Goal: Information Seeking & Learning: Learn about a topic

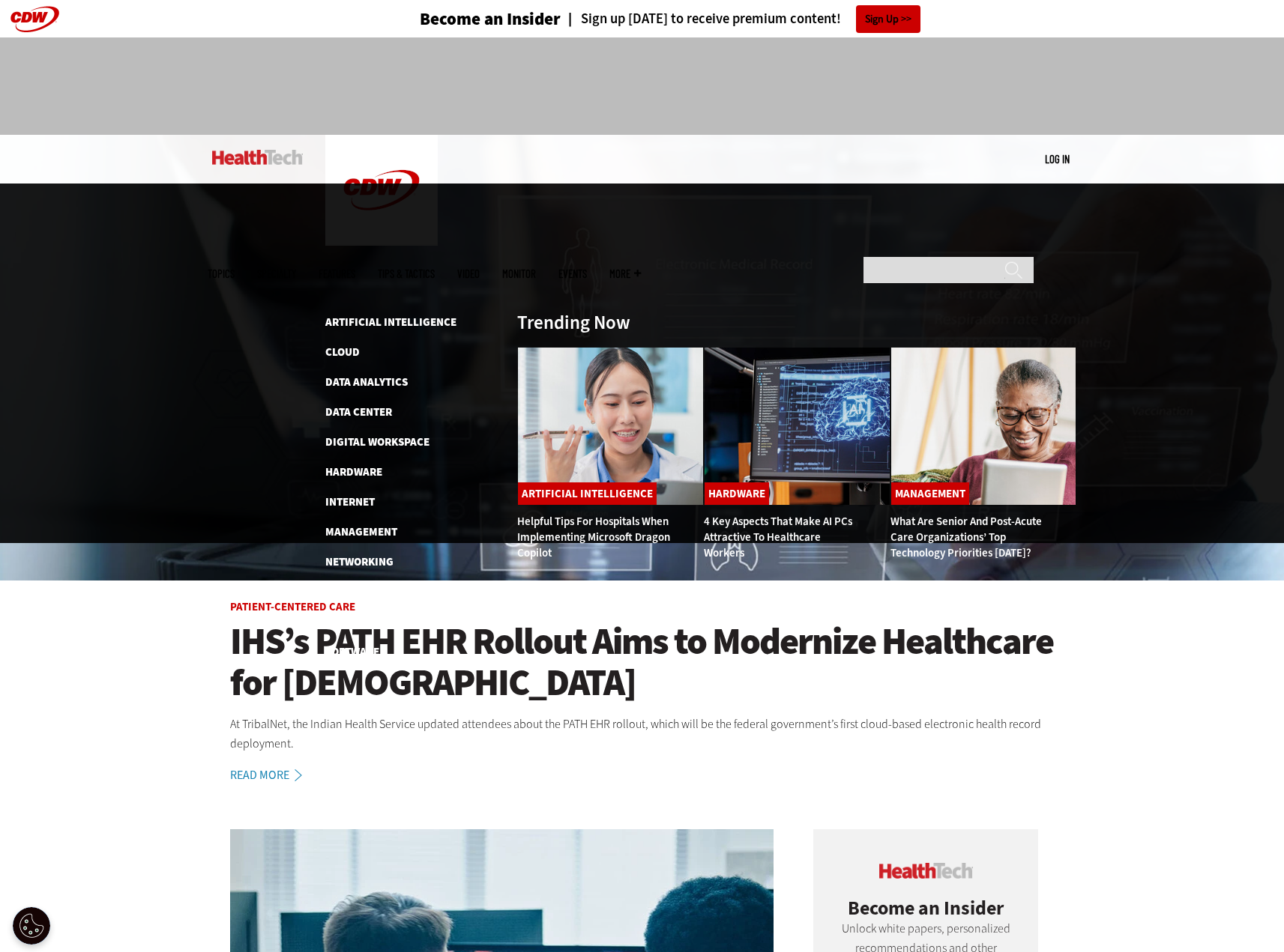
click at [361, 343] on li "Cloud" at bounding box center [413, 352] width 176 height 18
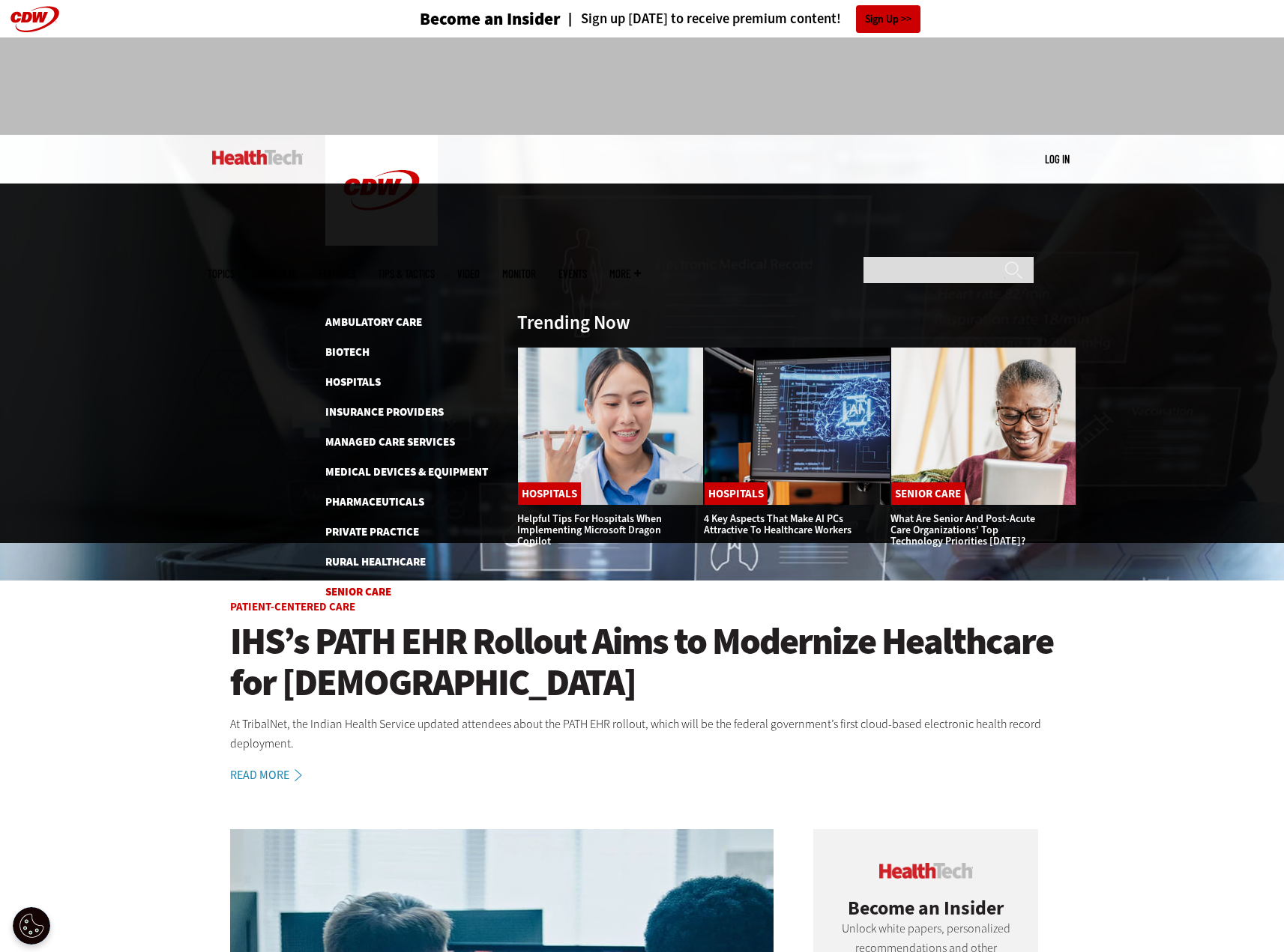
click at [365, 584] on link "Senior Care" at bounding box center [358, 592] width 66 height 15
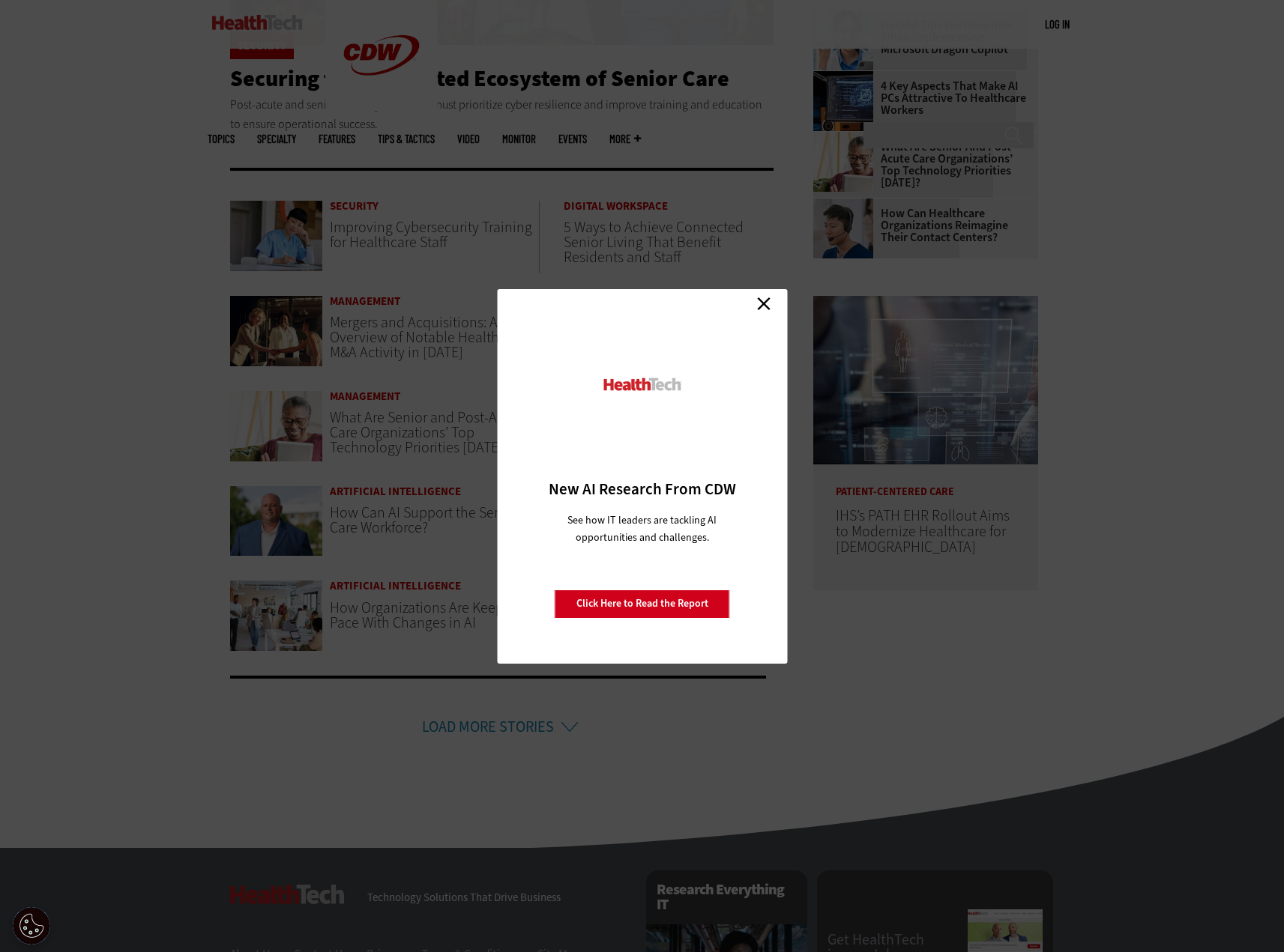
scroll to position [505, 0]
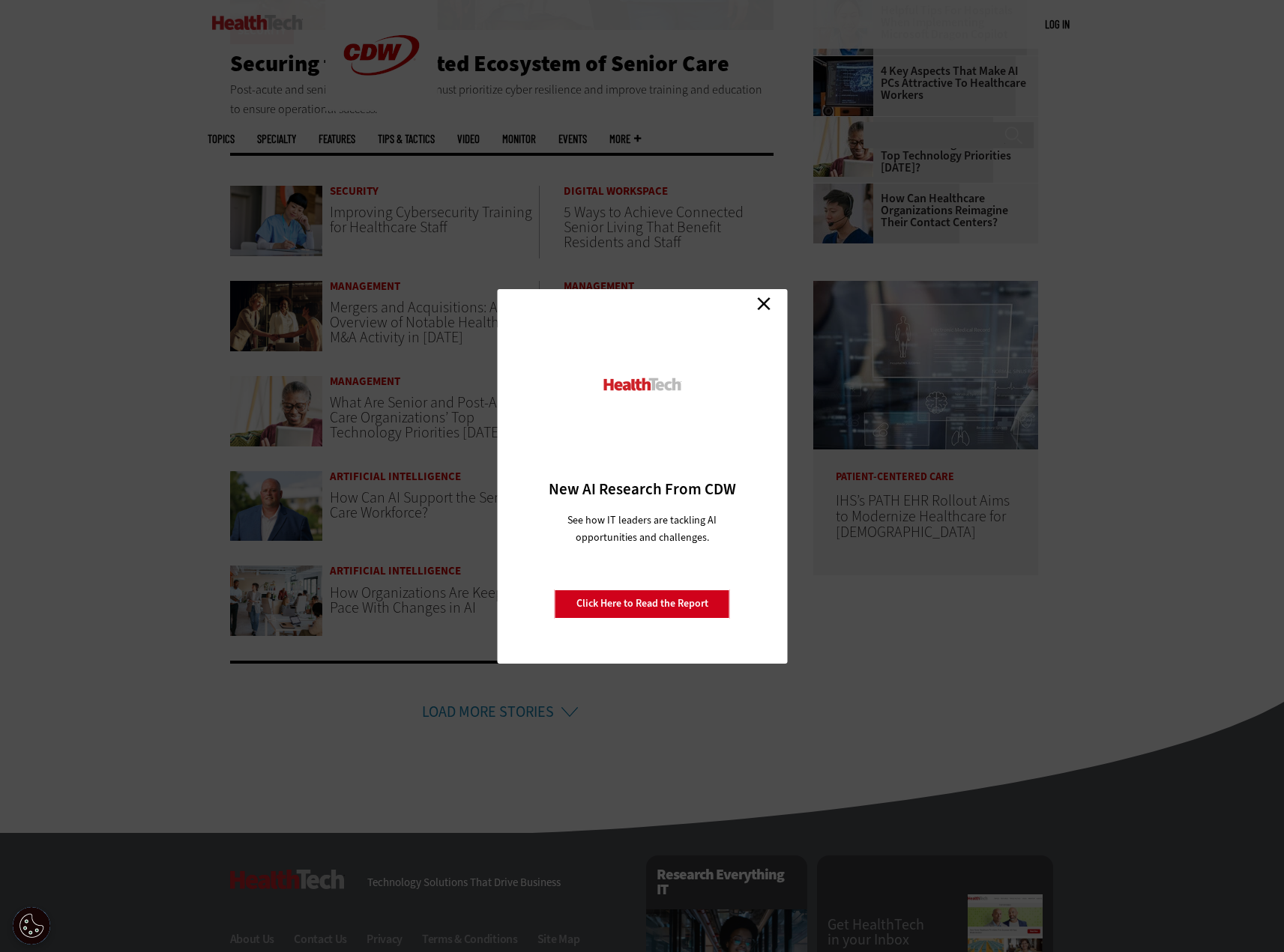
click at [769, 303] on link "Close" at bounding box center [764, 304] width 22 height 22
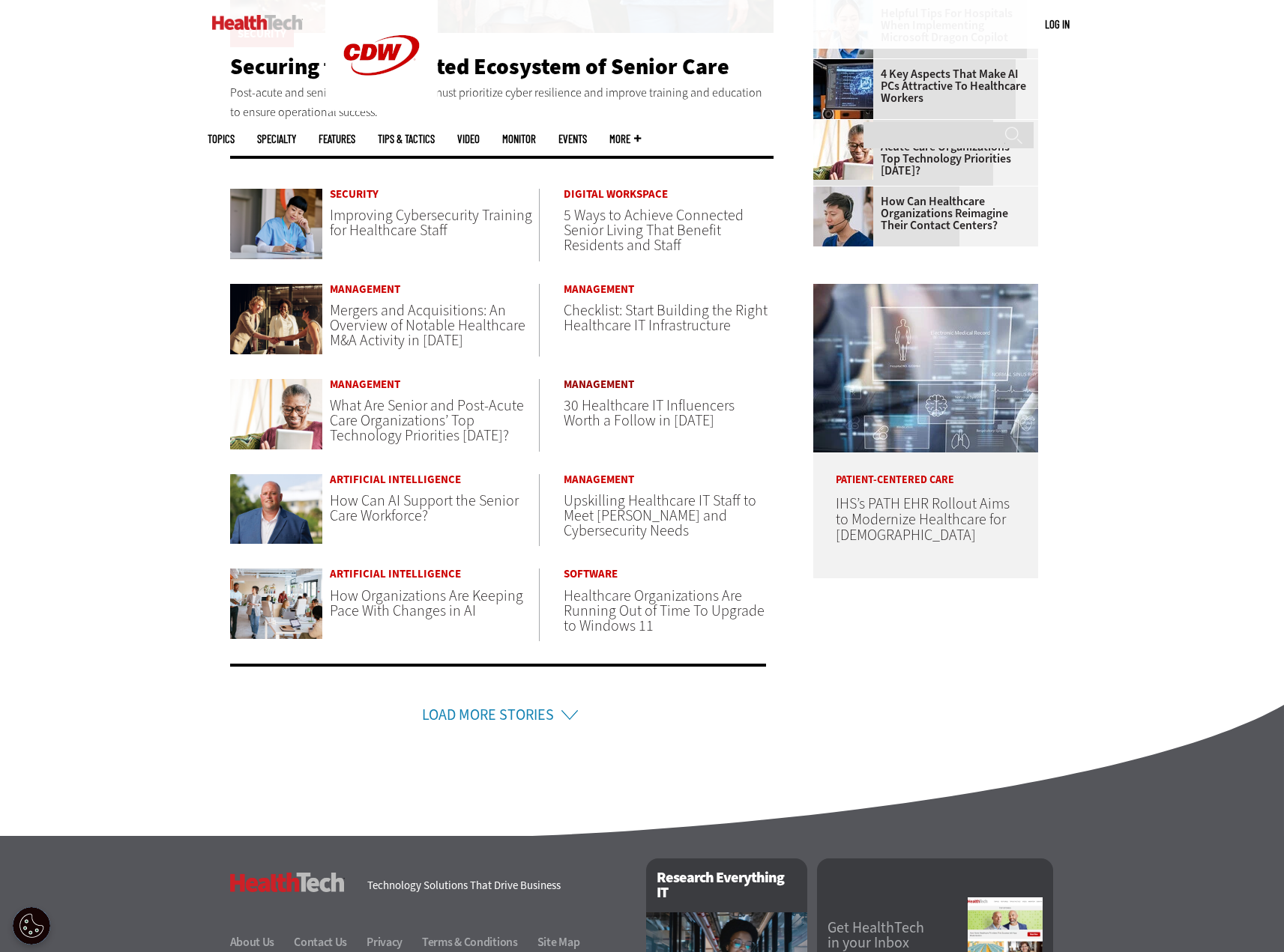
scroll to position [0, 0]
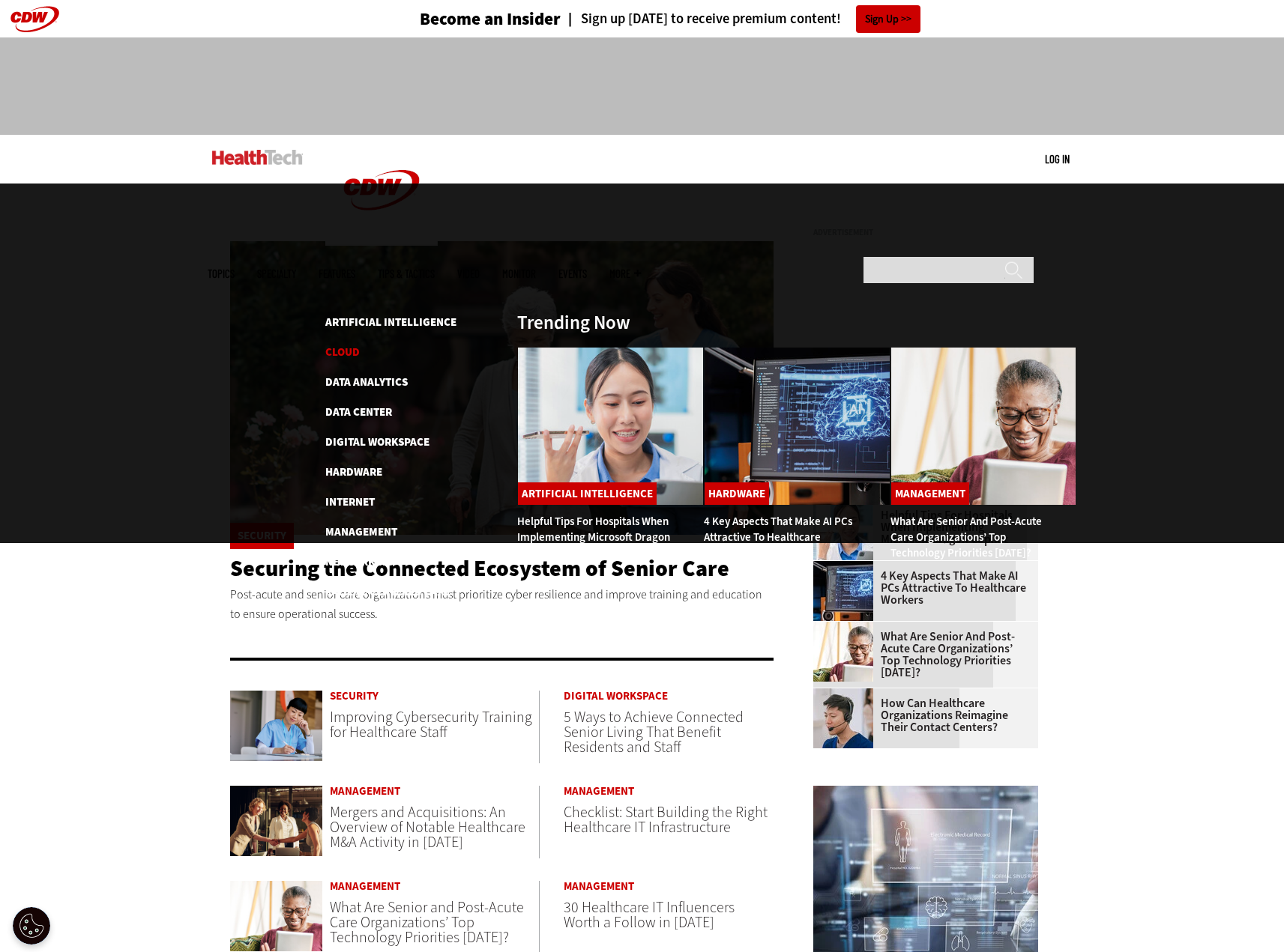
click at [346, 344] on link "Cloud" at bounding box center [342, 352] width 35 height 15
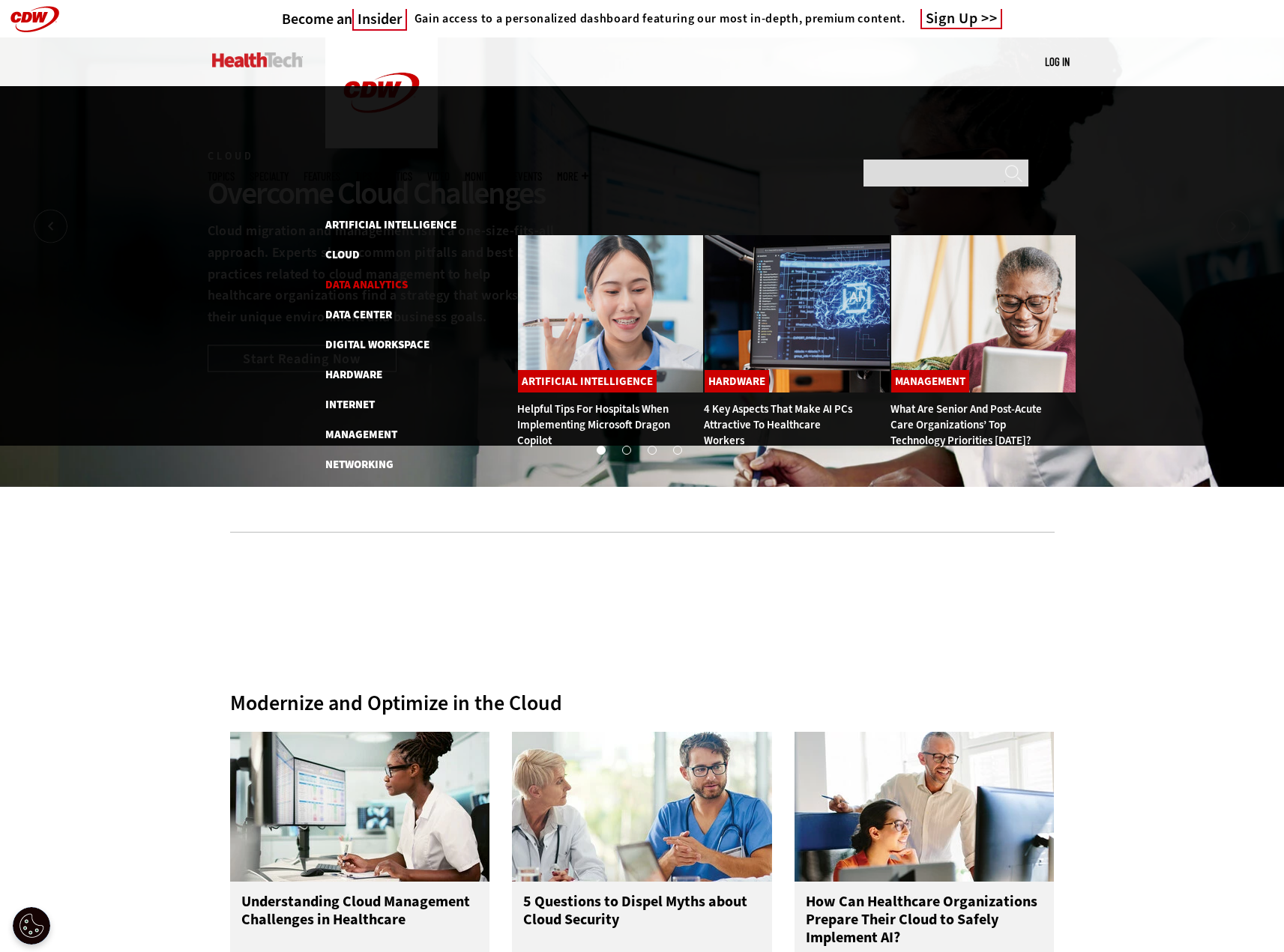
click at [347, 277] on link "Data Analytics" at bounding box center [366, 285] width 82 height 15
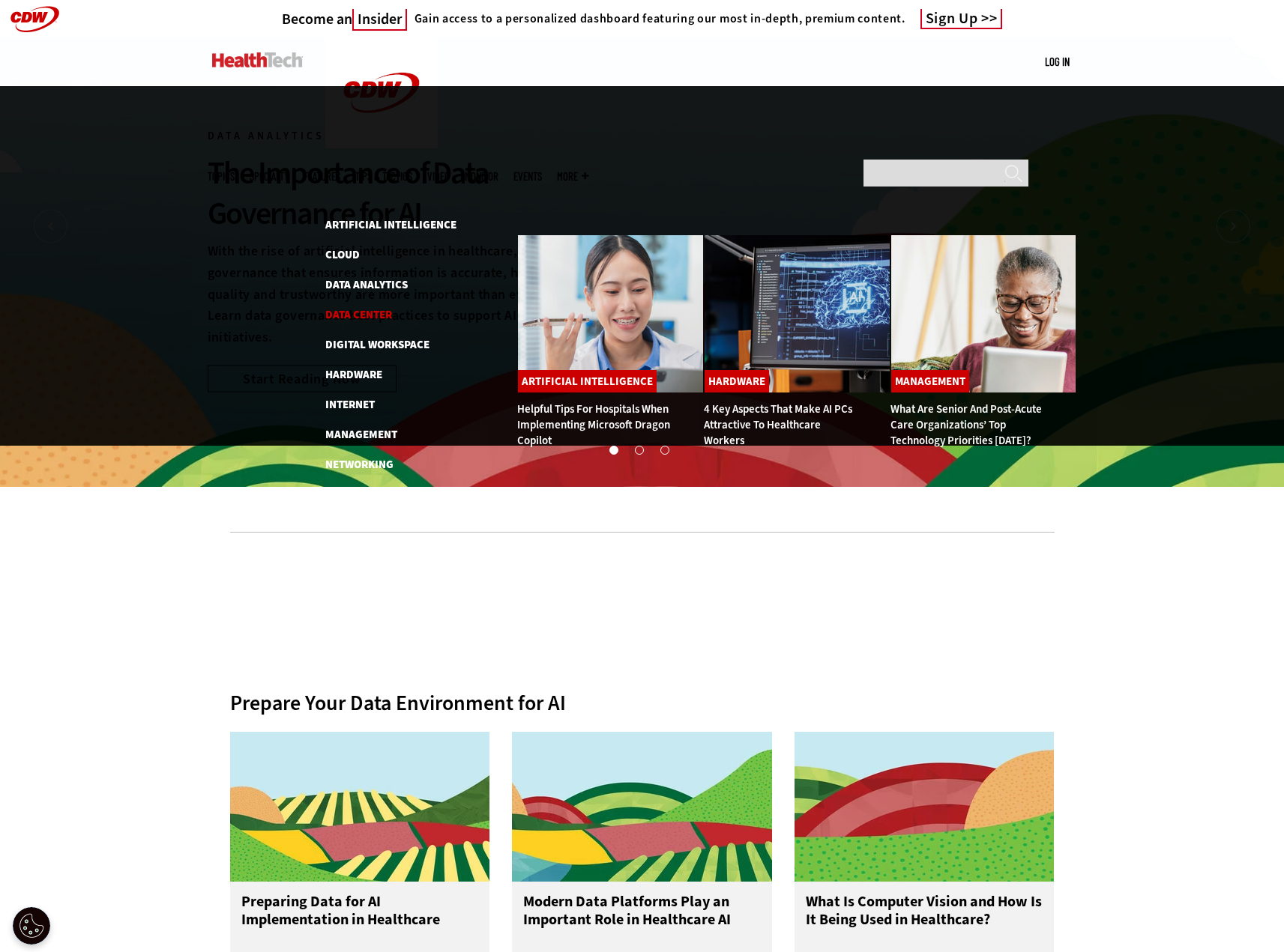
click at [355, 307] on link "Data Center" at bounding box center [358, 315] width 66 height 15
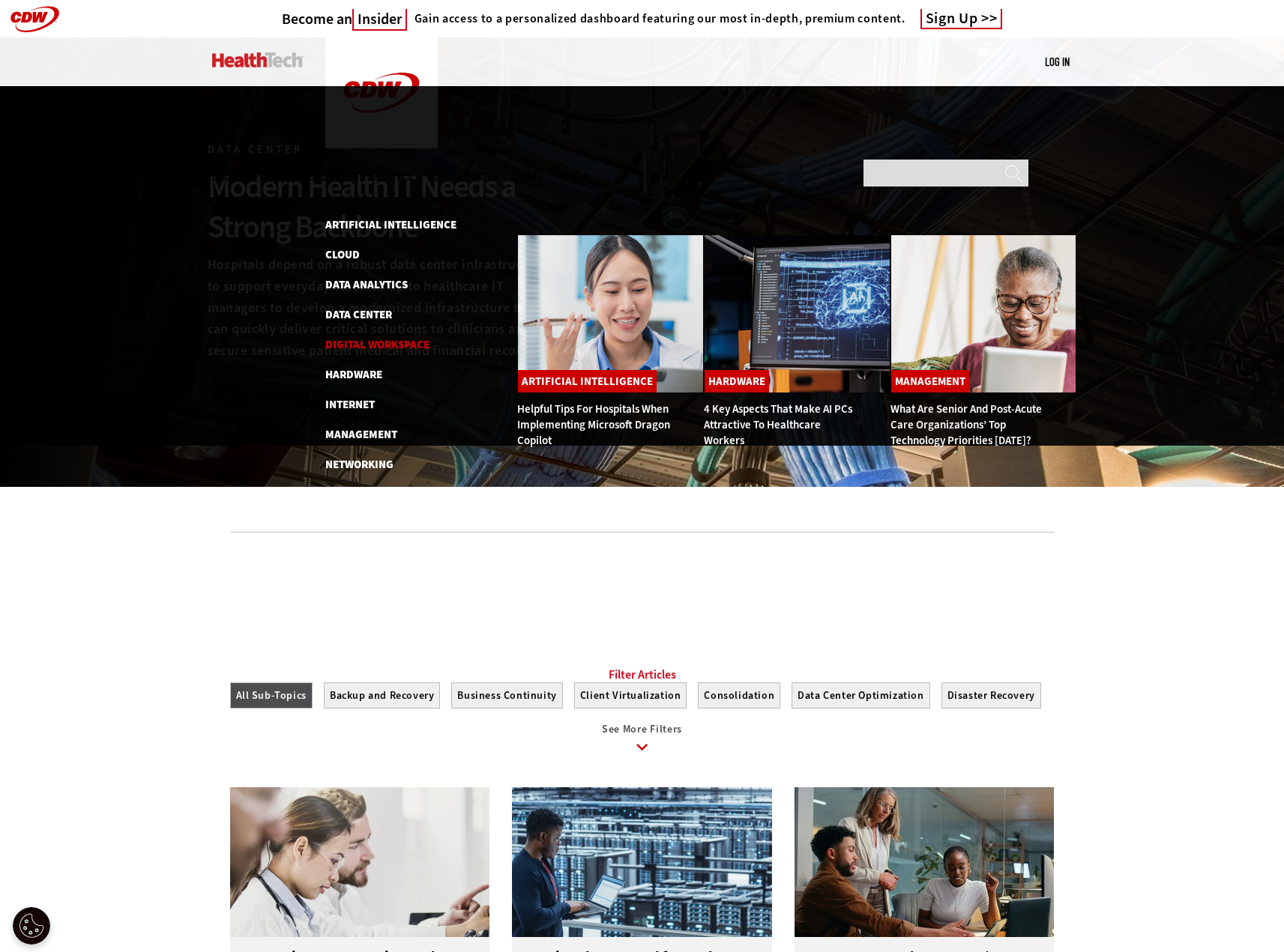
click at [371, 337] on link "Digital Workspace" at bounding box center [377, 344] width 105 height 15
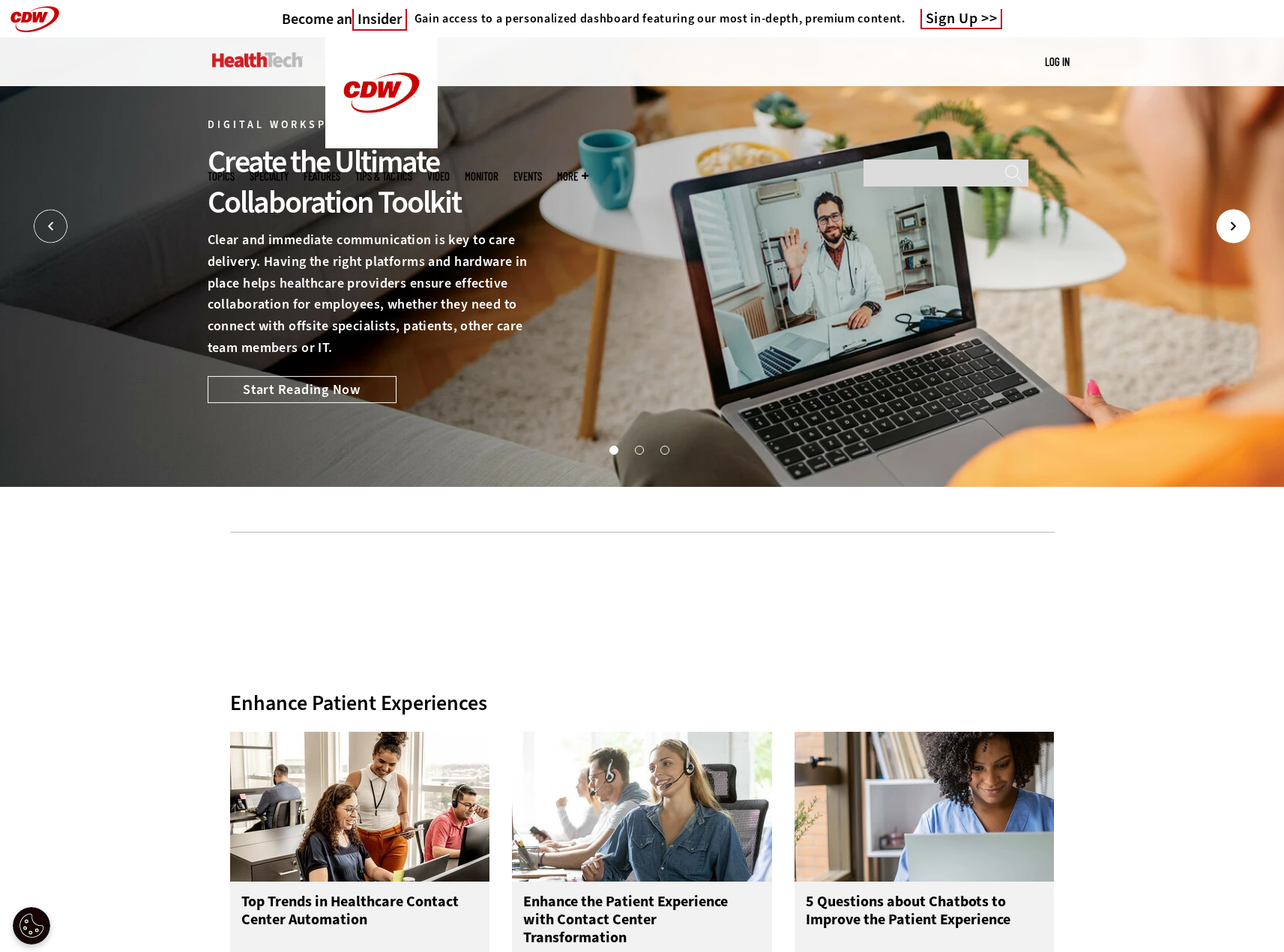
click at [1235, 228] on icon "Next" at bounding box center [1233, 227] width 34 height 34
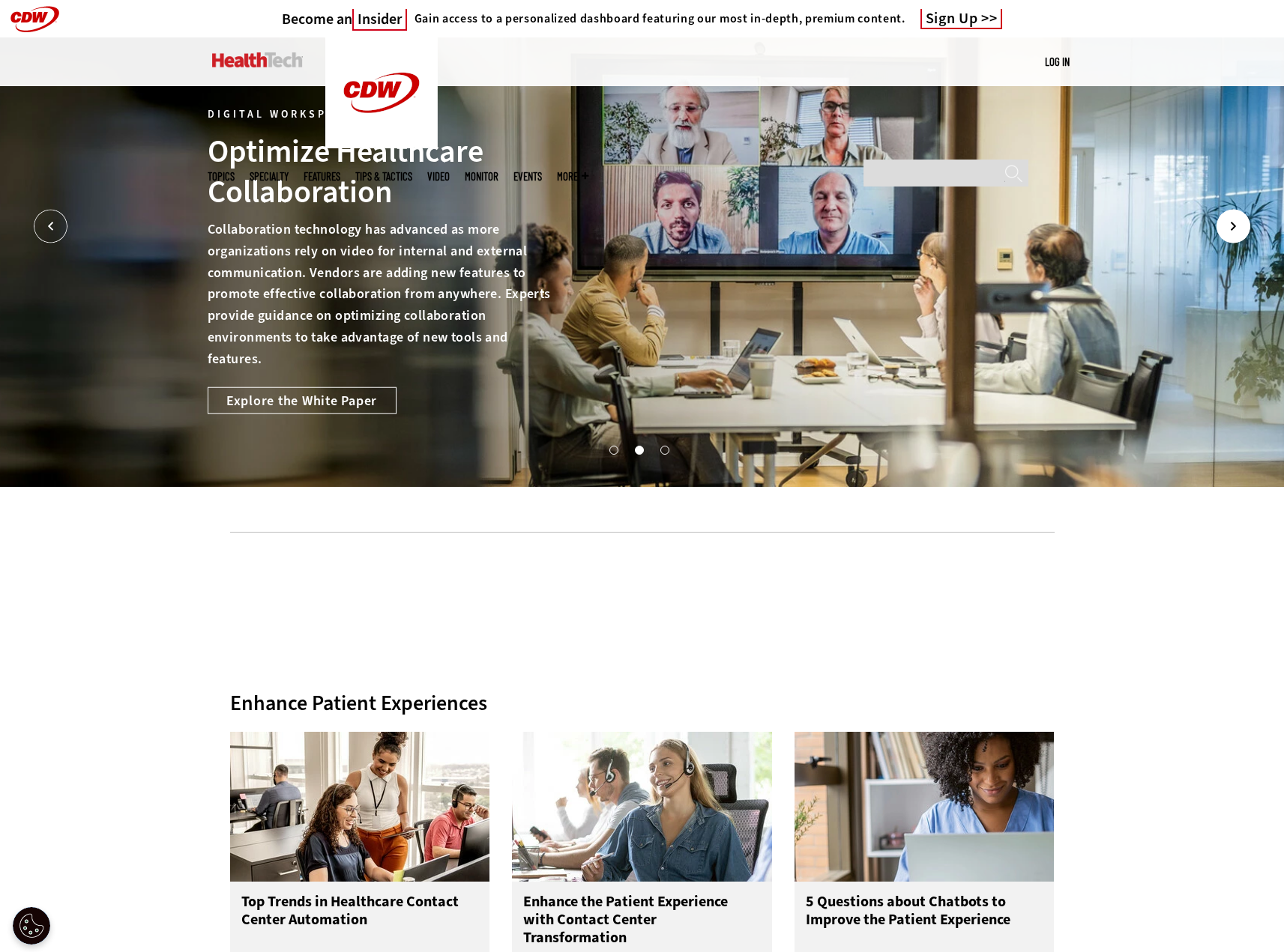
click at [1234, 226] on icon "Next" at bounding box center [1233, 226] width 4 height 7
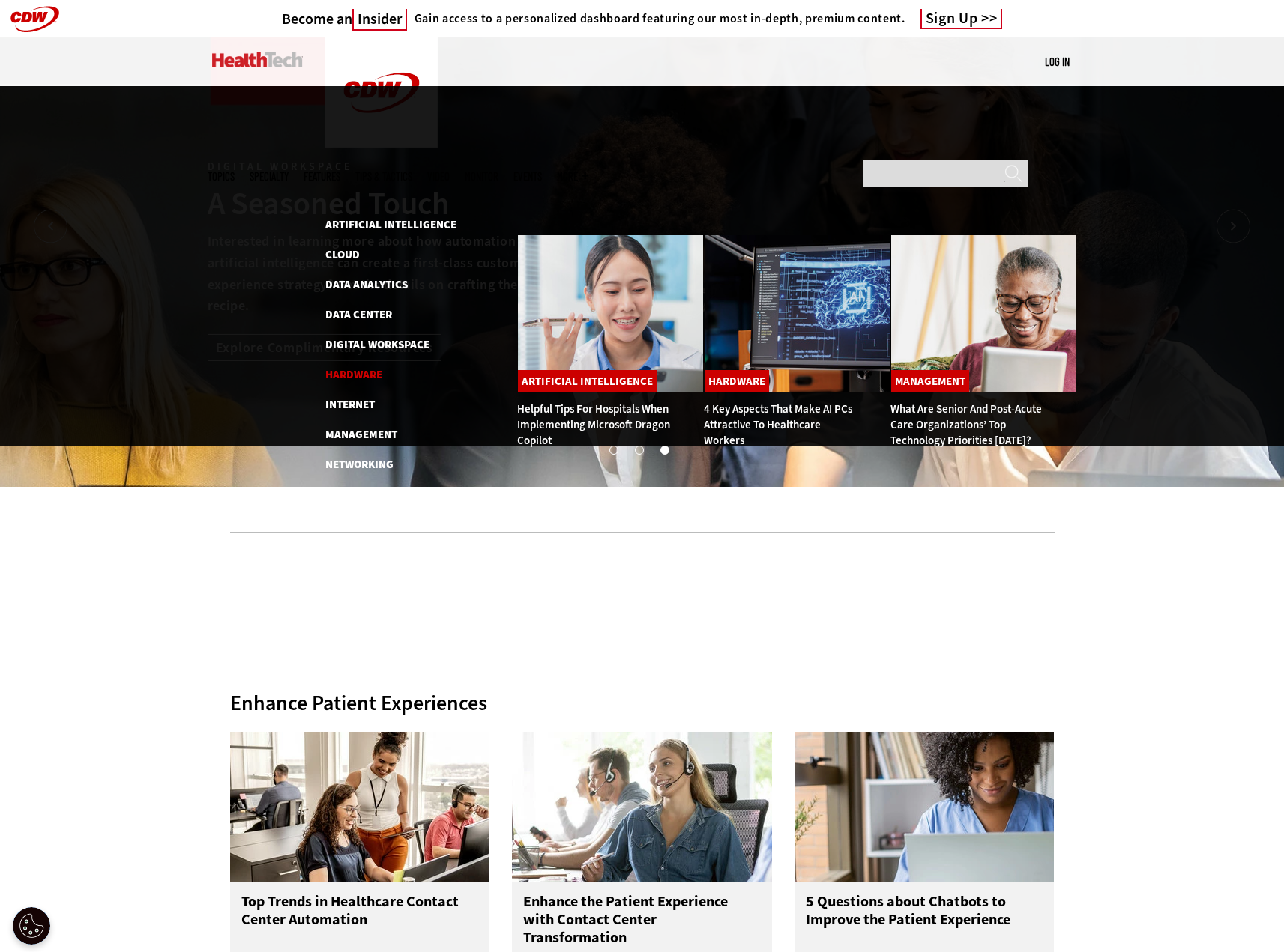
click at [366, 367] on link "Hardware" at bounding box center [353, 374] width 57 height 15
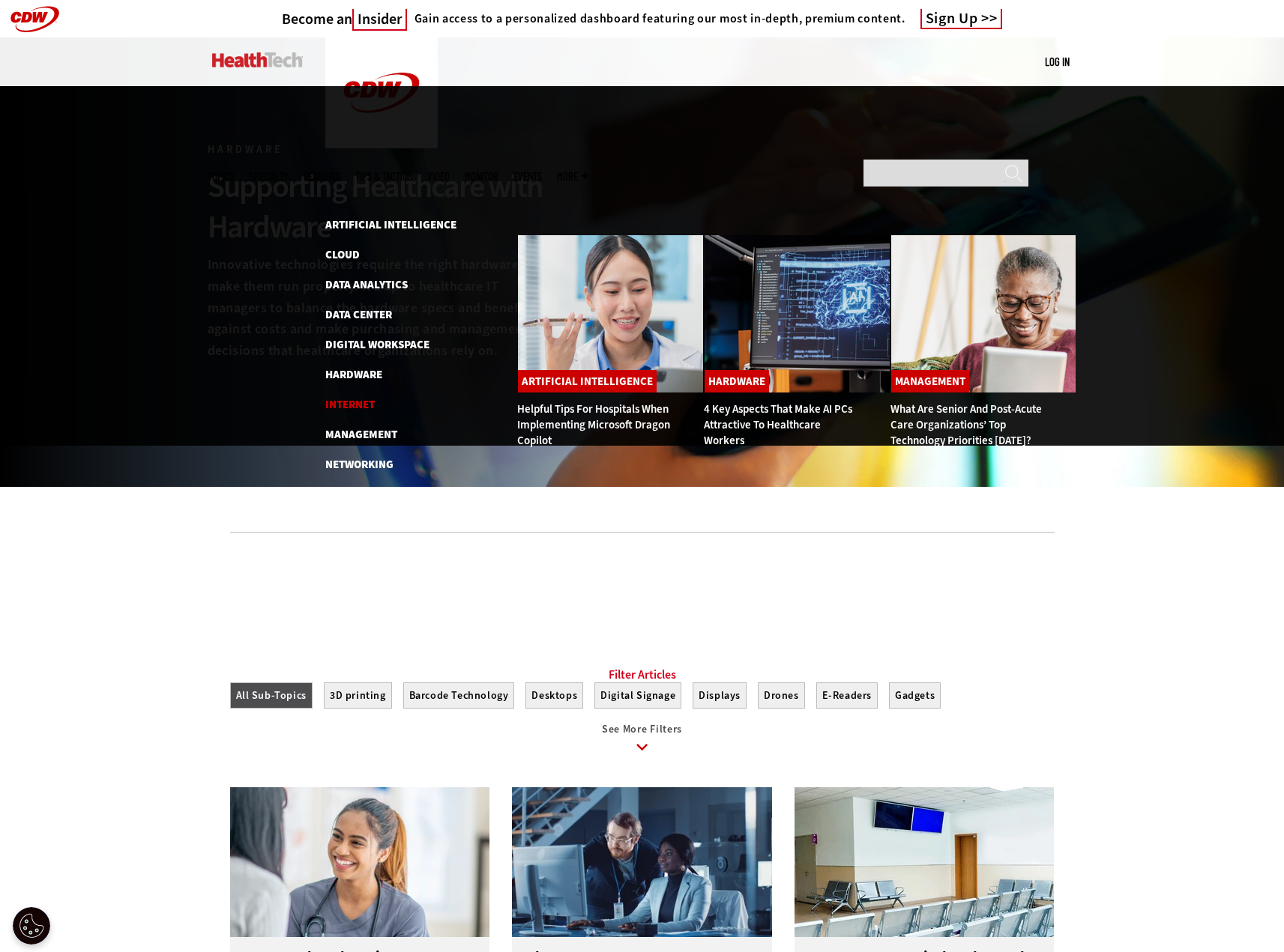
click at [362, 397] on link "Internet" at bounding box center [349, 404] width 49 height 15
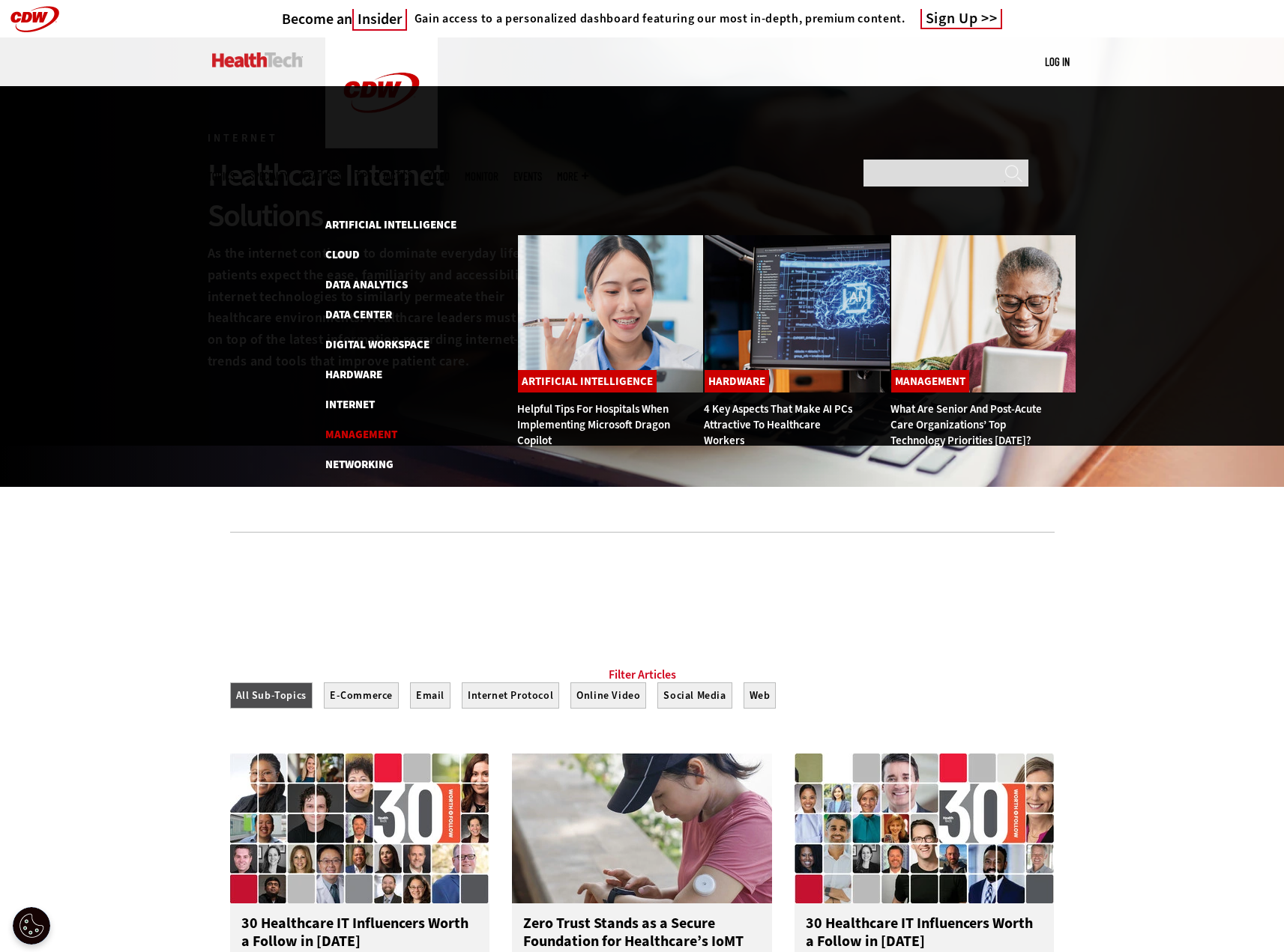
click at [364, 427] on link "Management" at bounding box center [360, 434] width 72 height 15
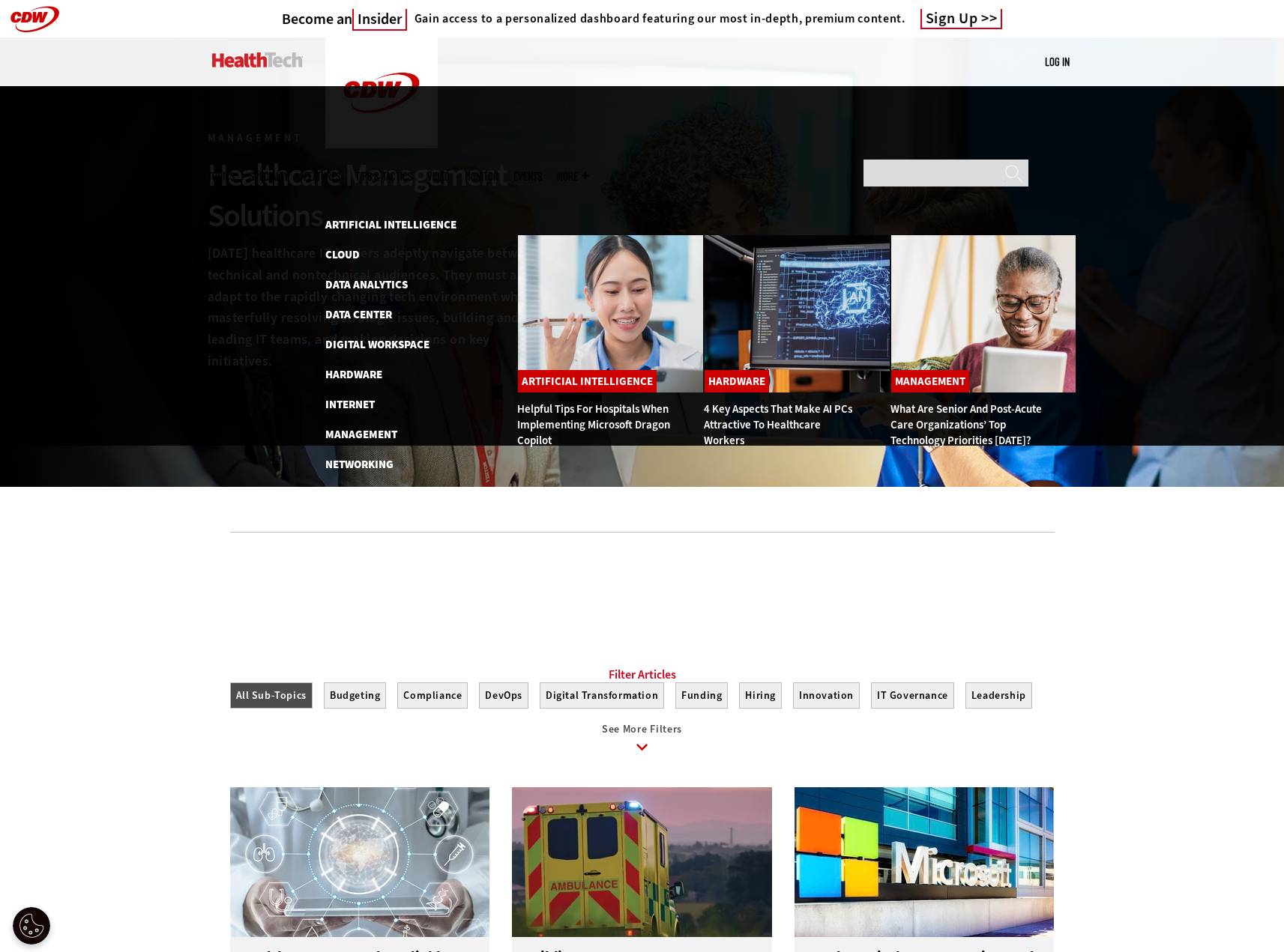
click at [374, 358] on ul "Artificial Intelligence Cloud Data Analytics Data Center Digital Workspace Hard…" at bounding box center [413, 389] width 176 height 347
click at [374, 456] on link "Networking" at bounding box center [359, 464] width 68 height 15
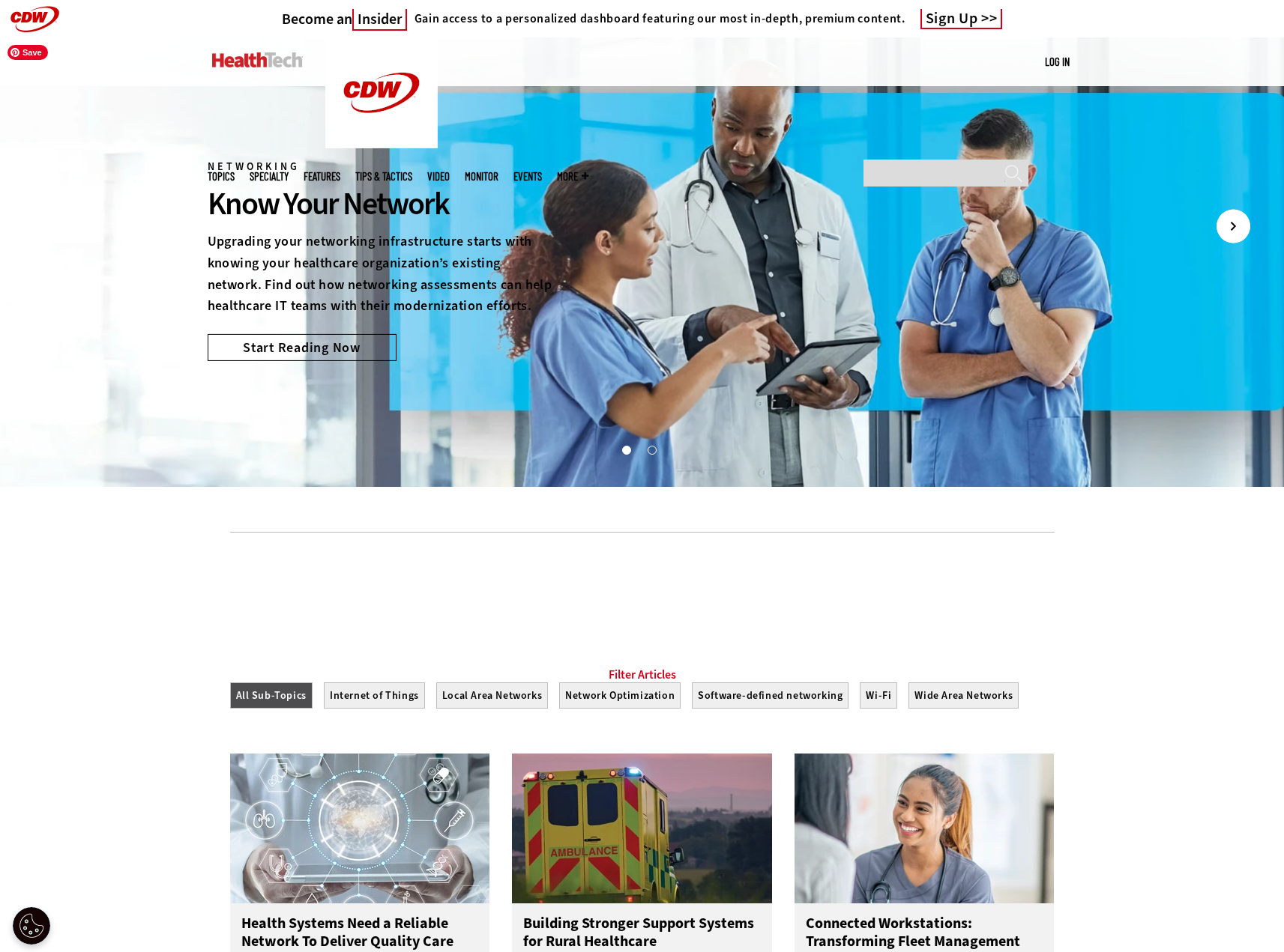
click at [1232, 217] on icon "Next" at bounding box center [1233, 227] width 34 height 34
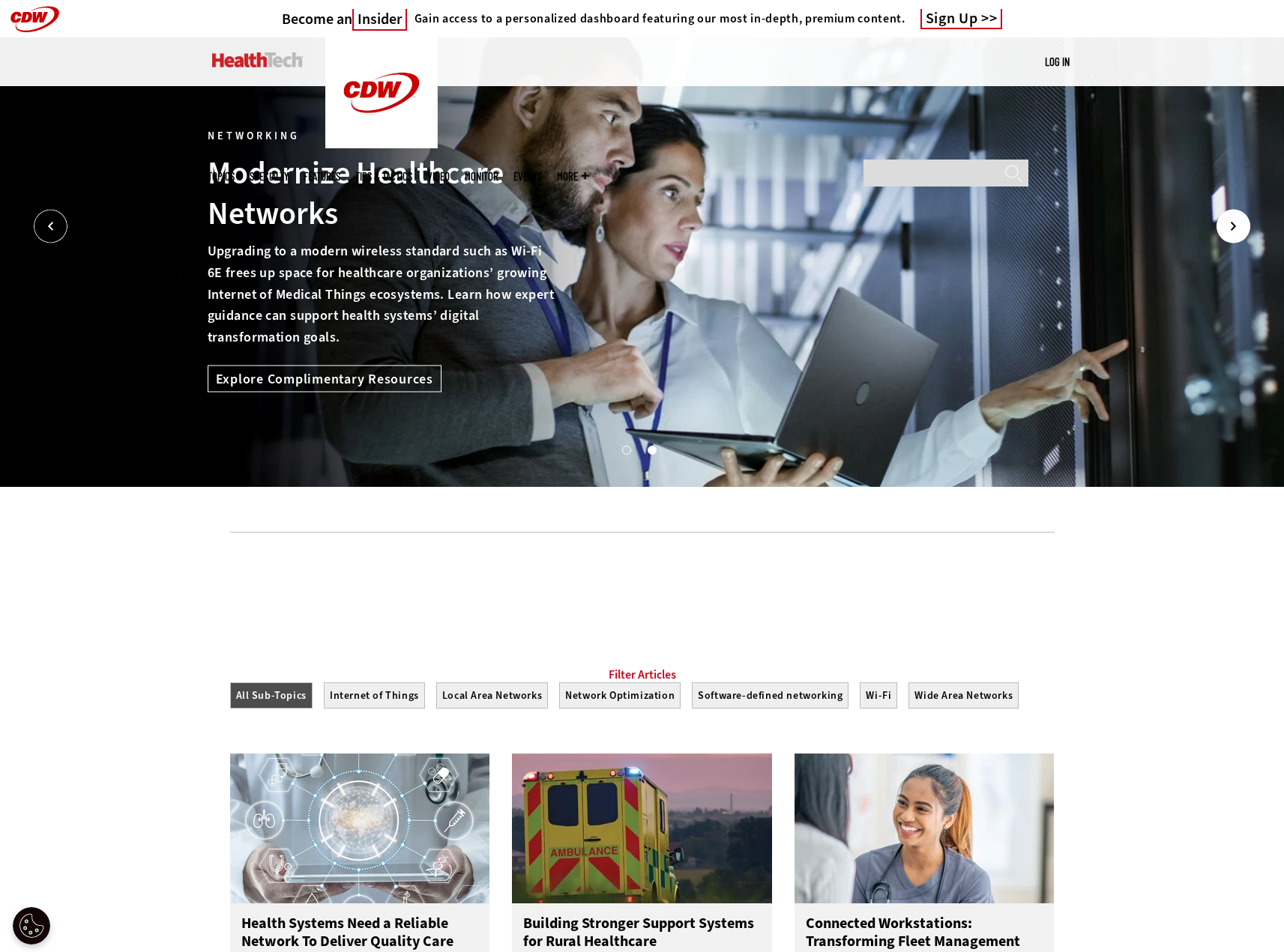
click at [1232, 216] on icon "Next" at bounding box center [1233, 227] width 34 height 34
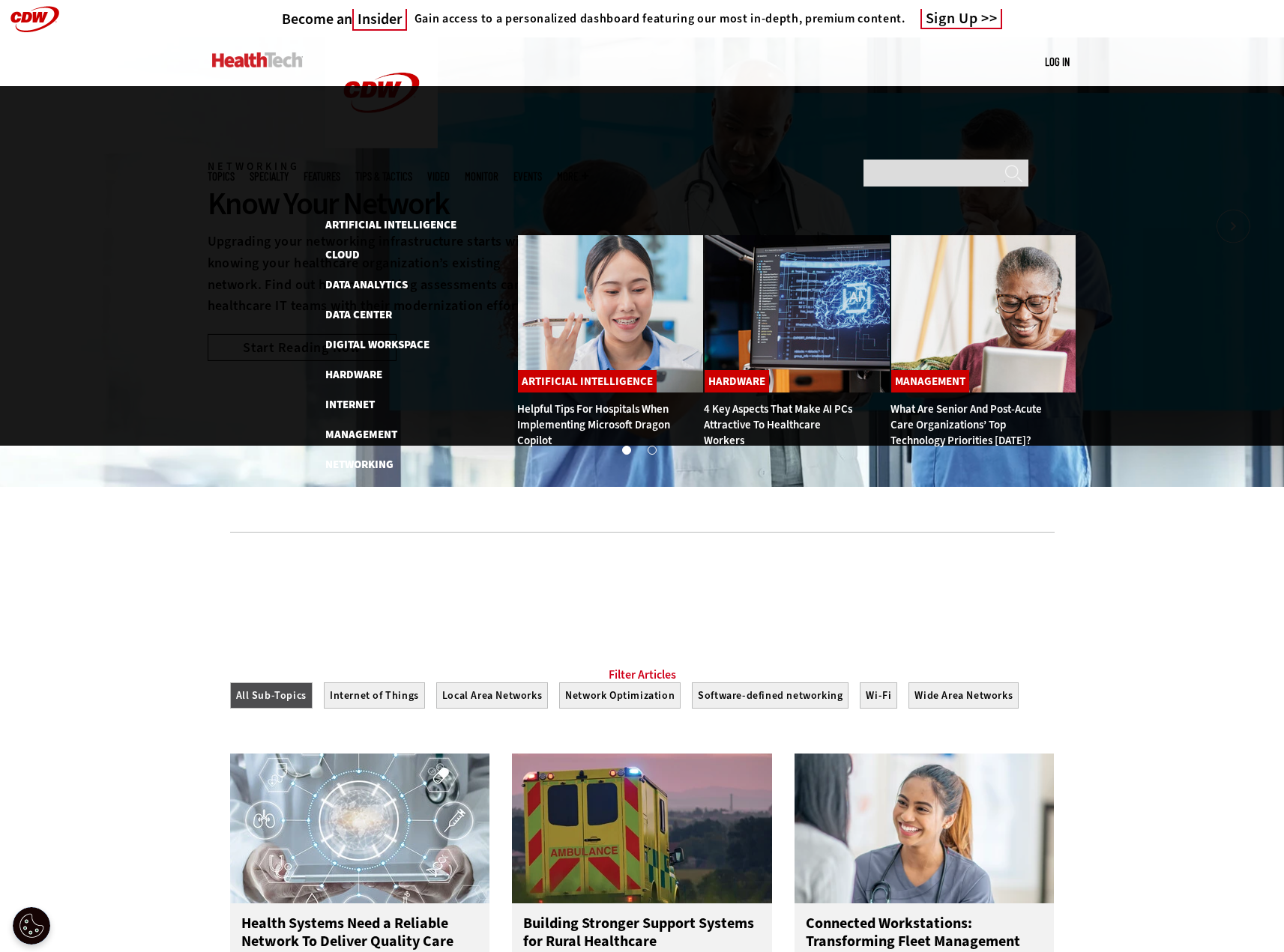
click at [234, 171] on span "Topics" at bounding box center [220, 176] width 27 height 11
click at [381, 487] on link "Patient-Centered Care" at bounding box center [388, 495] width 125 height 15
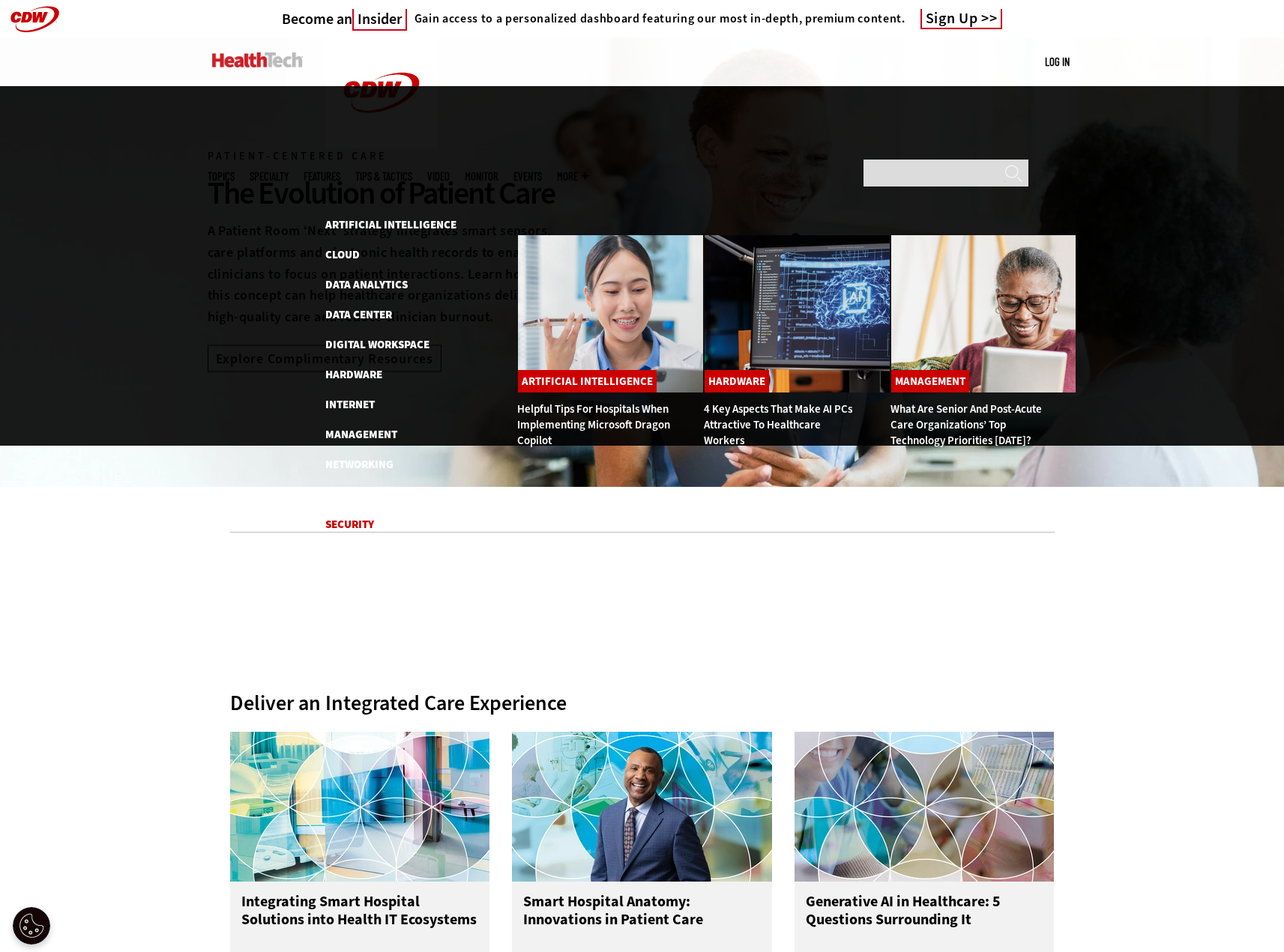
click at [370, 517] on link "Security" at bounding box center [349, 525] width 49 height 15
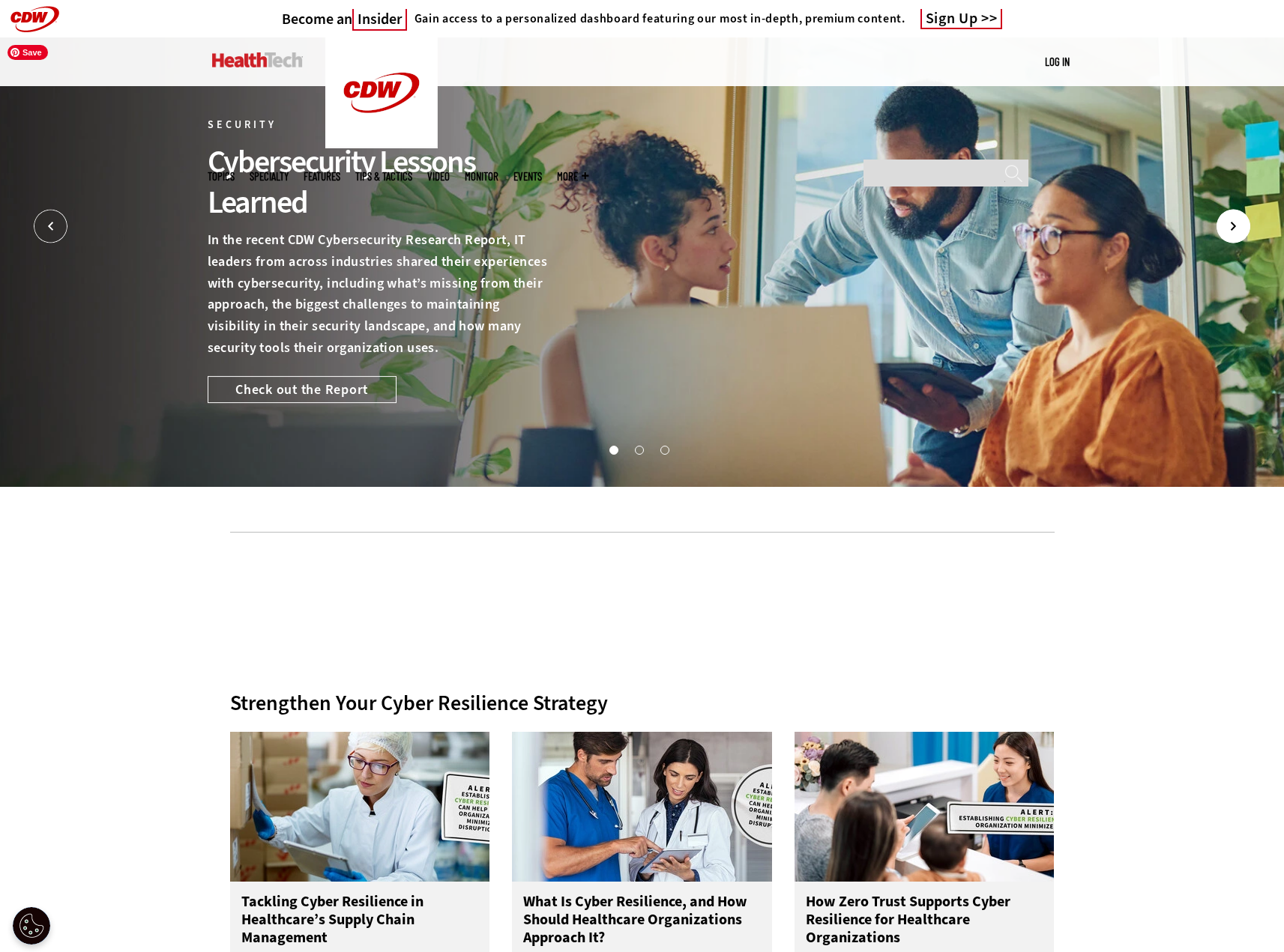
click at [1234, 236] on icon "Next" at bounding box center [1233, 227] width 34 height 34
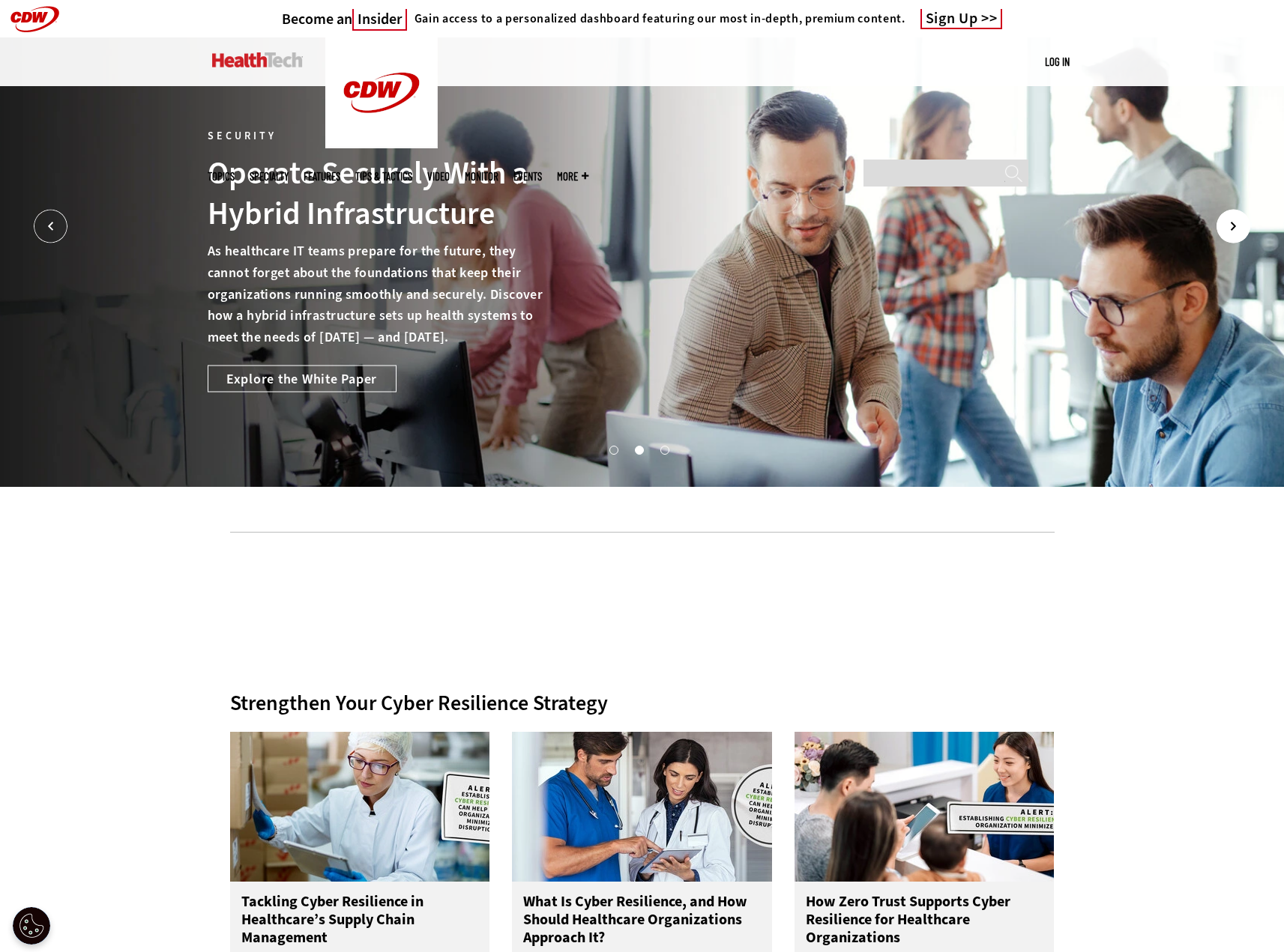
click at [1234, 236] on icon "Next" at bounding box center [1233, 227] width 34 height 34
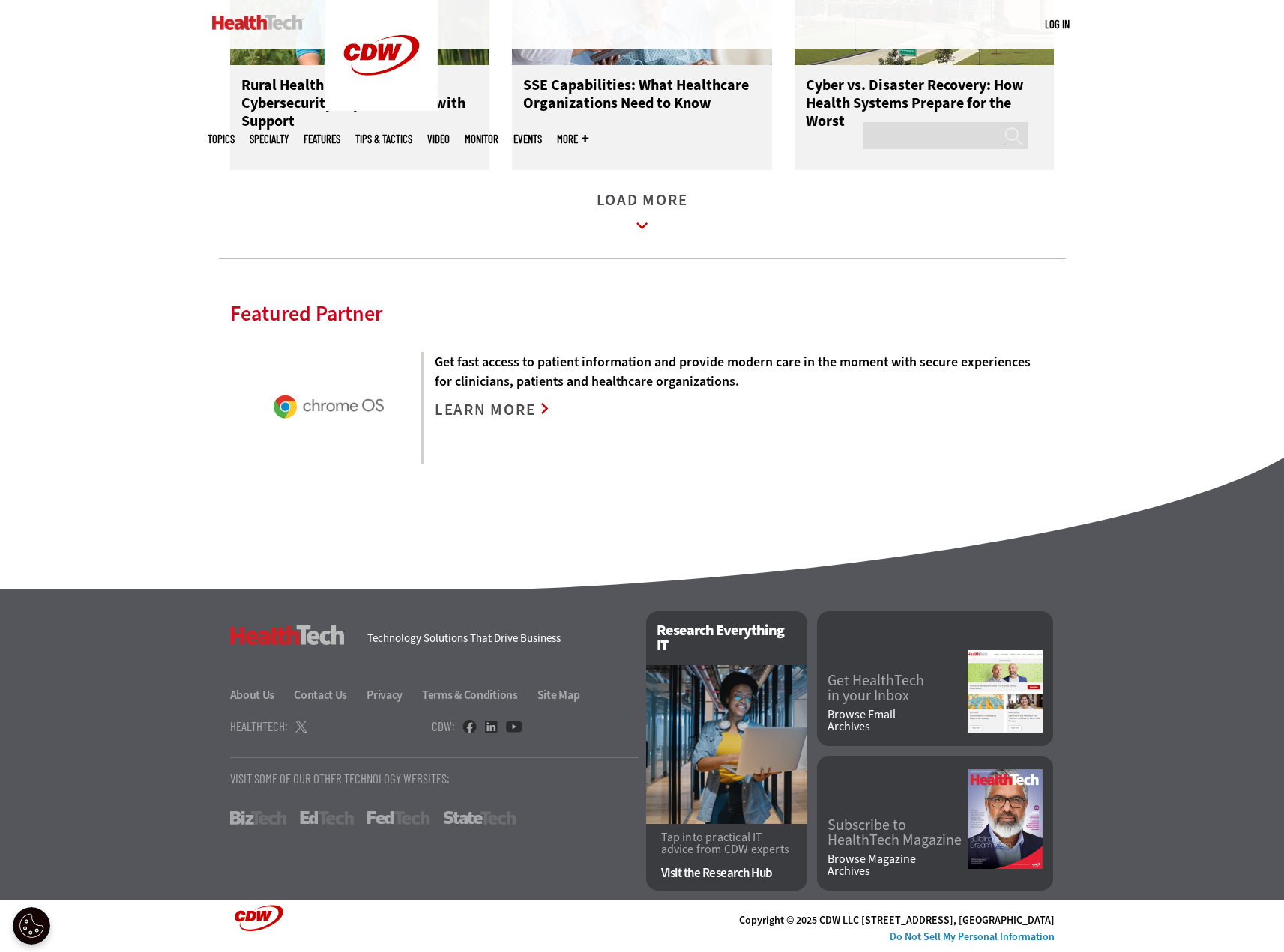
scroll to position [3123, 0]
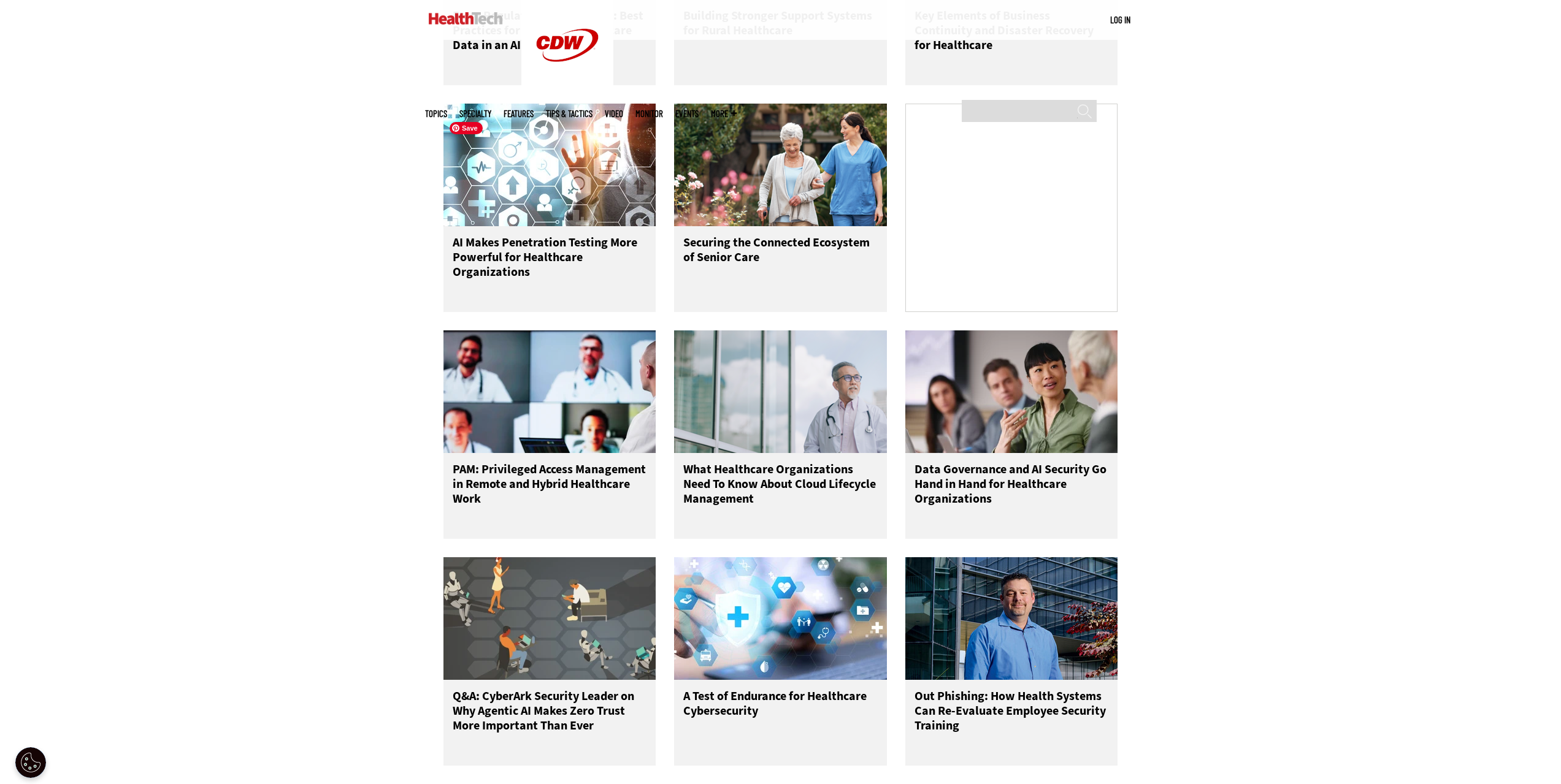
drag, startPoint x: 635, startPoint y: 154, endPoint x: 638, endPoint y: 147, distance: 7.6
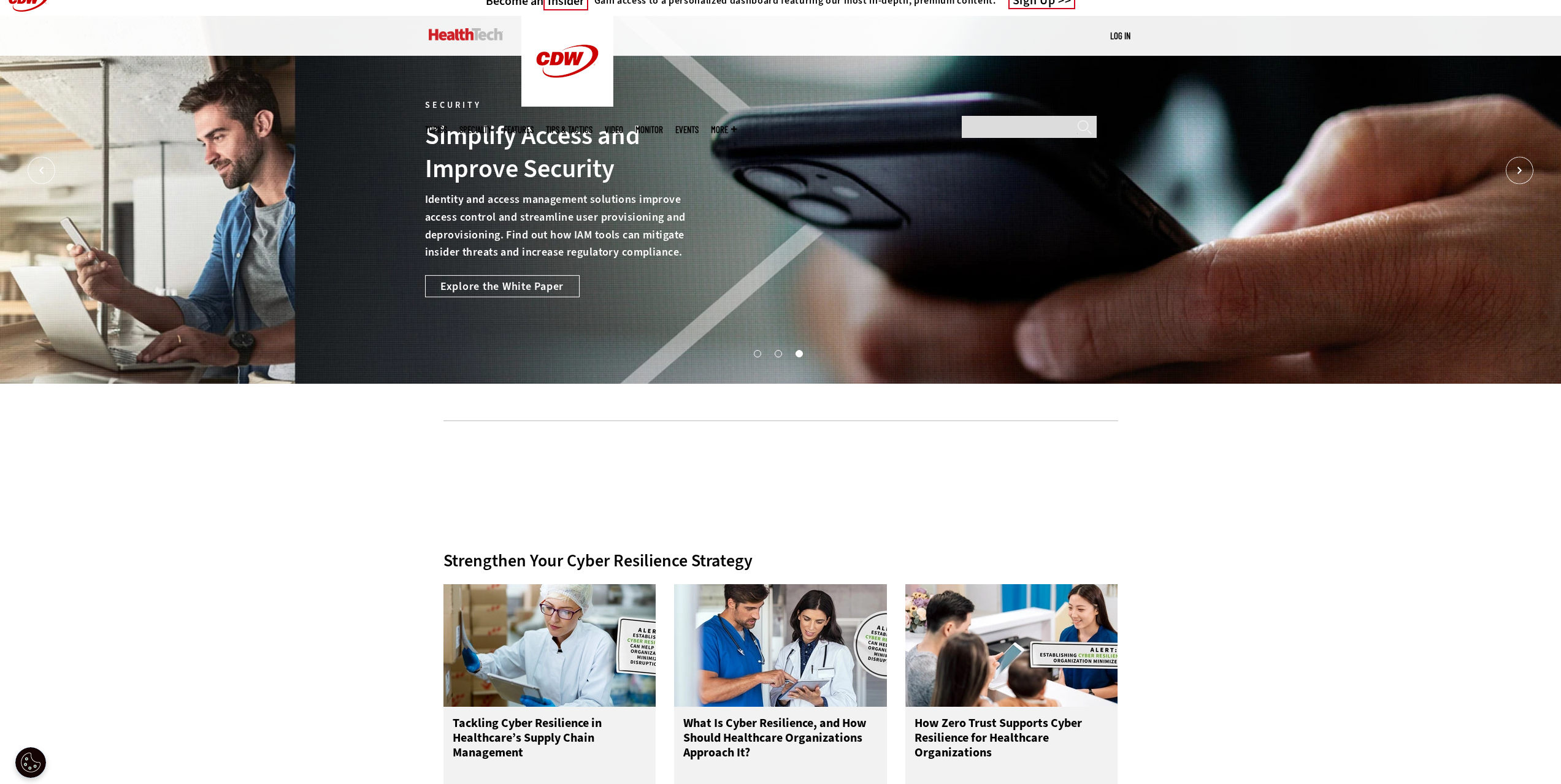
scroll to position [0, 0]
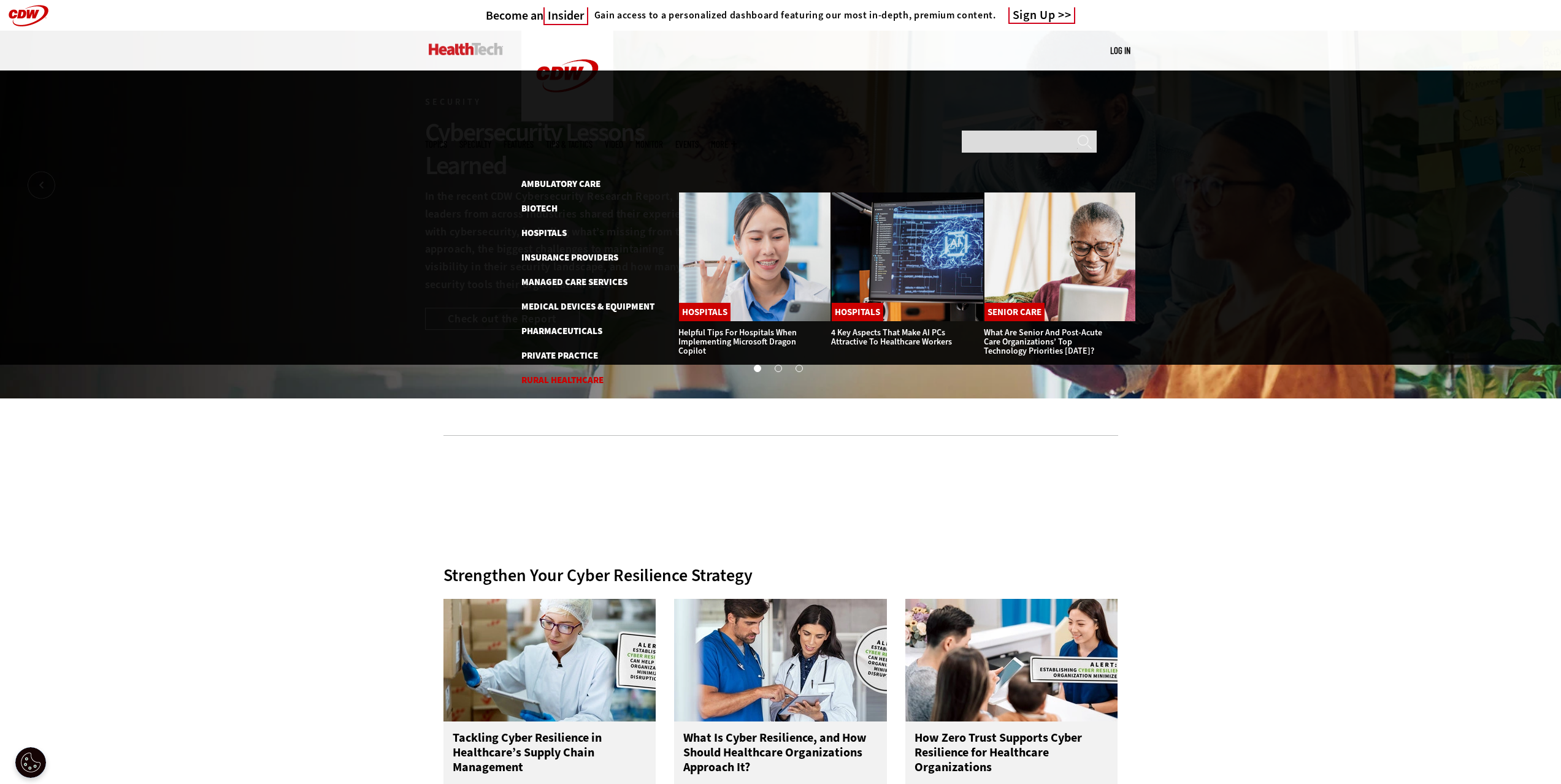
click at [573, 374] on link "Rural Healthcare" at bounding box center [563, 380] width 83 height 12
